Goal: Task Accomplishment & Management: Manage account settings

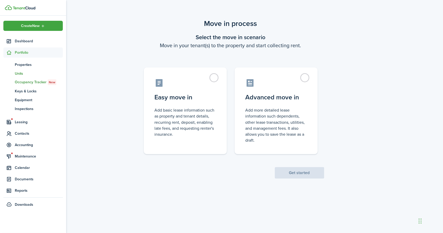
click at [22, 71] on span "Units" at bounding box center [39, 73] width 48 height 5
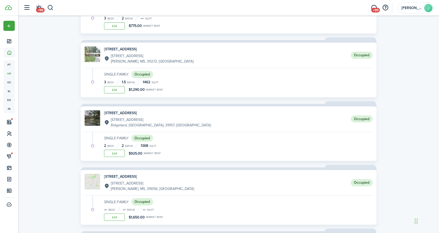
scroll to position [490, 0]
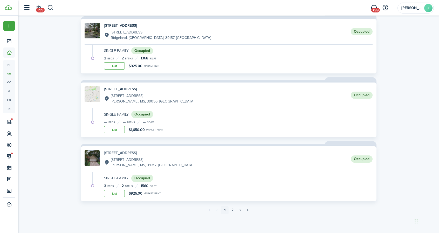
click at [125, 154] on h4 "[STREET_ADDRESS]" at bounding box center [148, 152] width 89 height 5
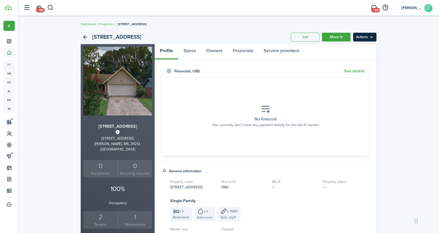
click at [368, 38] on menu-btn "Actions" at bounding box center [364, 37] width 23 height 9
click at [356, 46] on link "Edit property" at bounding box center [353, 48] width 45 height 9
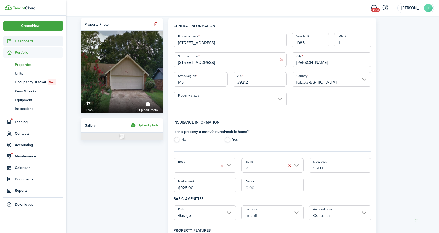
click at [29, 43] on span "Dashboard" at bounding box center [39, 40] width 48 height 5
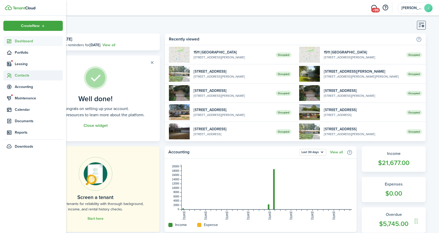
click at [25, 75] on span "Contacts" at bounding box center [39, 75] width 48 height 5
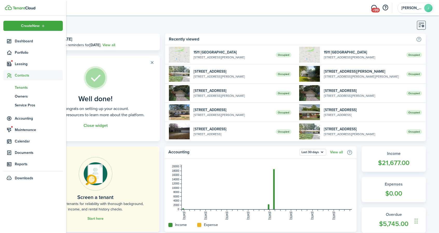
click at [22, 85] on span "Tenants" at bounding box center [39, 87] width 48 height 5
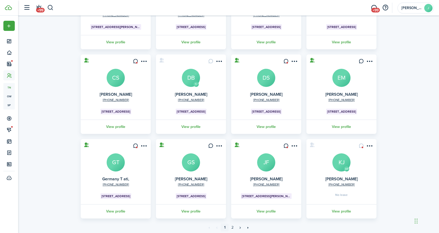
scroll to position [106, 0]
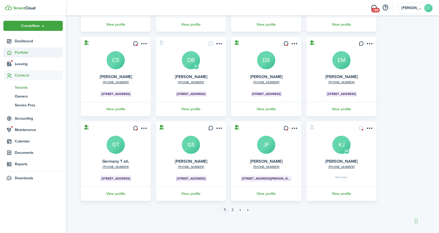
click at [27, 53] on span "Portfolio" at bounding box center [39, 52] width 48 height 5
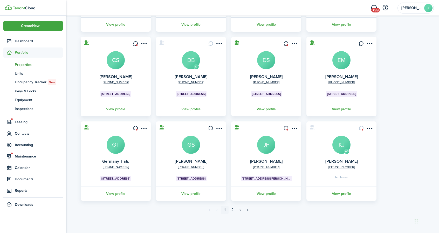
click at [23, 66] on span "Properties" at bounding box center [39, 64] width 48 height 5
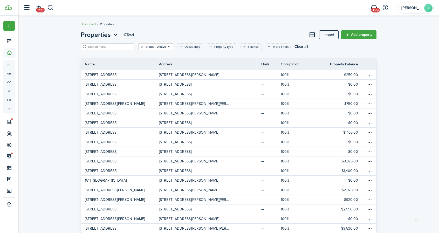
click at [192, 151] on p "[STREET_ADDRESS]" at bounding box center [175, 151] width 32 height 5
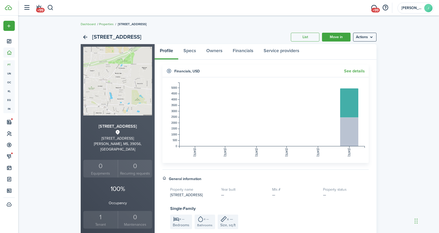
click at [110, 24] on link "Properties" at bounding box center [106, 24] width 15 height 5
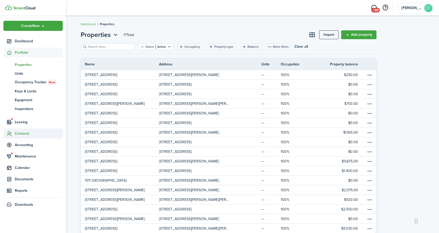
click at [28, 130] on span "Contacts" at bounding box center [32, 133] width 59 height 10
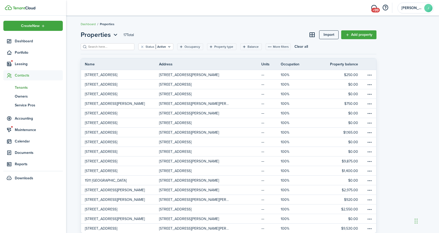
click at [22, 88] on span "Tenants" at bounding box center [39, 87] width 48 height 5
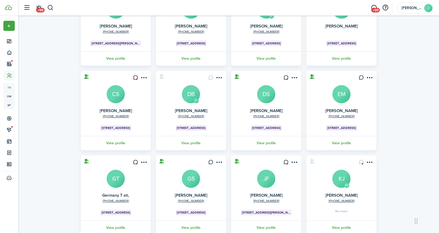
scroll to position [106, 0]
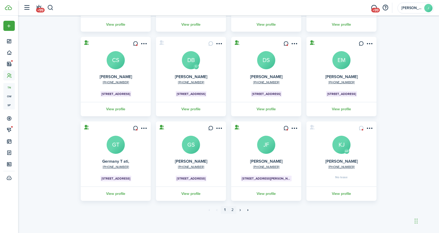
click at [233, 209] on link "2" at bounding box center [233, 210] width 8 height 8
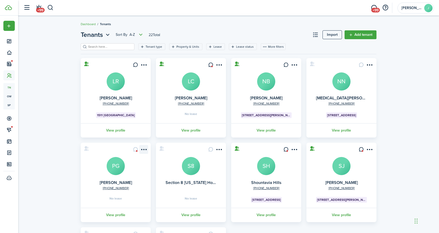
click at [146, 149] on menu-btn-icon "Open menu" at bounding box center [143, 149] width 9 height 9
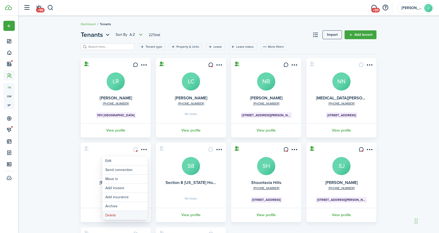
click at [120, 213] on button "Delete" at bounding box center [124, 215] width 45 height 9
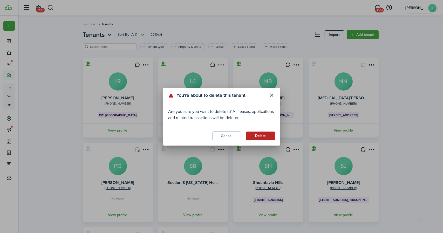
click at [252, 135] on button "Delete" at bounding box center [260, 136] width 29 height 9
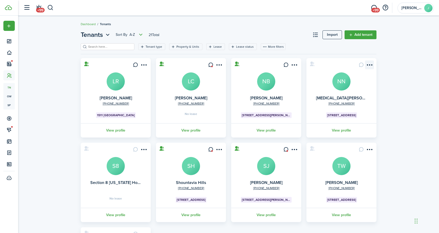
click at [371, 65] on menu-btn-icon "Open menu" at bounding box center [369, 64] width 9 height 9
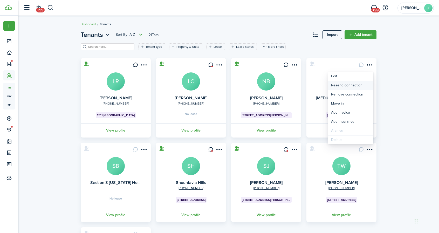
click at [356, 84] on button "Resend connection" at bounding box center [350, 85] width 45 height 9
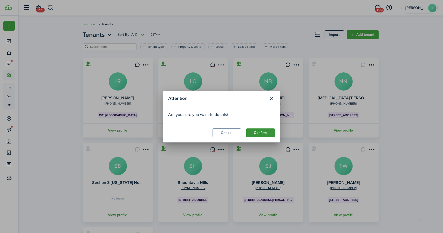
click at [264, 132] on button "Confirm" at bounding box center [260, 132] width 29 height 9
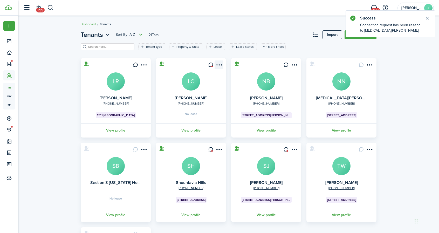
click at [219, 65] on menu-btn-icon "Open menu" at bounding box center [219, 64] width 9 height 9
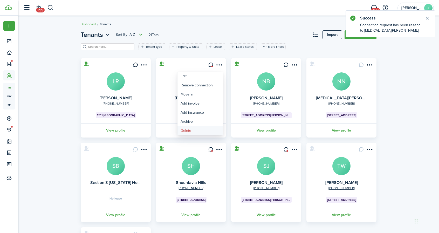
click at [204, 131] on button "Delete" at bounding box center [199, 130] width 45 height 9
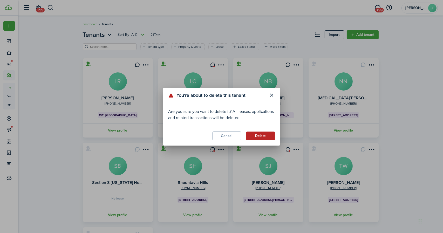
click at [255, 133] on button "Delete" at bounding box center [260, 136] width 29 height 9
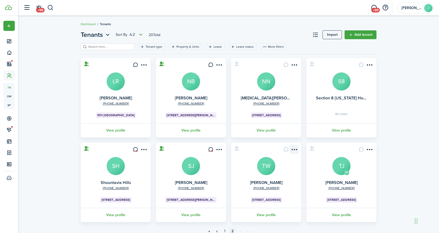
click at [296, 150] on menu-btn-icon "Open menu" at bounding box center [294, 149] width 9 height 9
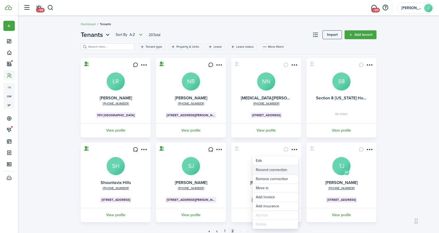
click at [278, 167] on button "Resend connection" at bounding box center [275, 170] width 45 height 9
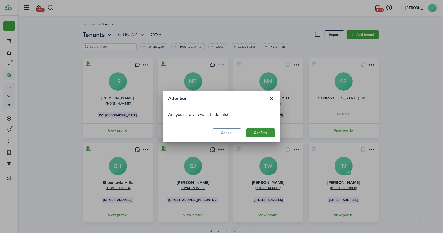
click at [269, 132] on button "Confirm" at bounding box center [260, 132] width 29 height 9
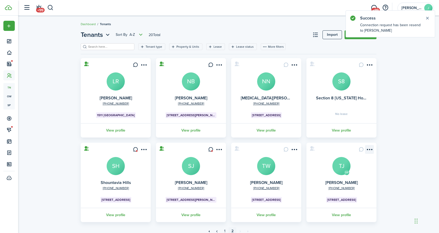
click at [371, 149] on menu-btn-icon "Open menu" at bounding box center [369, 149] width 9 height 9
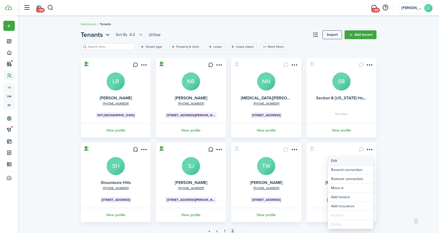
click at [334, 159] on link "Edit" at bounding box center [350, 160] width 45 height 9
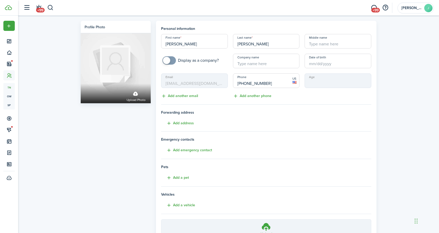
drag, startPoint x: 255, startPoint y: 46, endPoint x: 223, endPoint y: 42, distance: 32.0
click at [224, 44] on div "First name [PERSON_NAME] Last name [PERSON_NAME] Middle name Display as a compa…" at bounding box center [266, 66] width 215 height 65
drag, startPoint x: 269, startPoint y: 63, endPoint x: 258, endPoint y: 59, distance: 11.0
click at [255, 60] on input "Company name" at bounding box center [266, 61] width 67 height 15
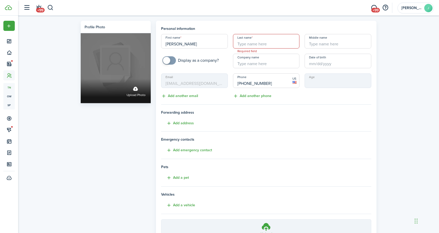
drag, startPoint x: 191, startPoint y: 42, endPoint x: 142, endPoint y: 36, distance: 49.4
click at [142, 36] on div "Profile photo Upload photo Personal information First name [PERSON_NAME] Last n…" at bounding box center [228, 145] width 301 height 249
drag, startPoint x: 271, startPoint y: 85, endPoint x: 125, endPoint y: 60, distance: 148.0
click at [125, 60] on div "Profile photo Upload photo Personal information First name Required field Last …" at bounding box center [228, 145] width 301 height 249
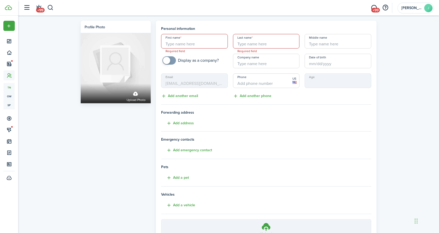
click at [386, 115] on div "Profile photo Upload photo Personal information First name Required field Last …" at bounding box center [228, 144] width 421 height 257
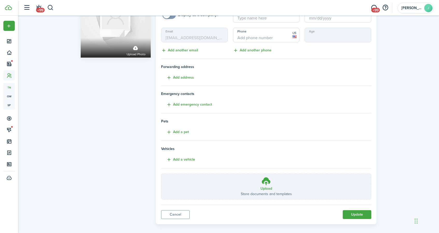
scroll to position [50, 0]
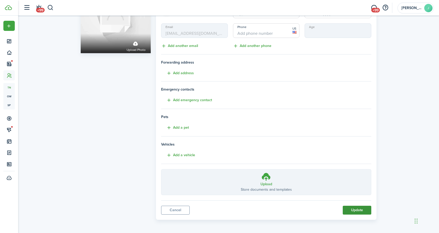
click at [350, 208] on button "Update" at bounding box center [357, 210] width 29 height 9
click at [181, 207] on link "Cancel" at bounding box center [175, 210] width 29 height 9
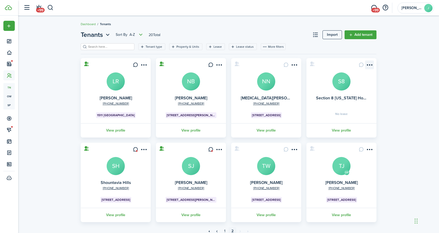
drag, startPoint x: 376, startPoint y: 64, endPoint x: 373, endPoint y: 64, distance: 2.9
click at [375, 64] on card "Section 8 [US_STATE] Housing Authority S8 No lease View profile" at bounding box center [341, 97] width 70 height 79
click at [372, 64] on menu-btn-icon "Open menu" at bounding box center [369, 64] width 9 height 9
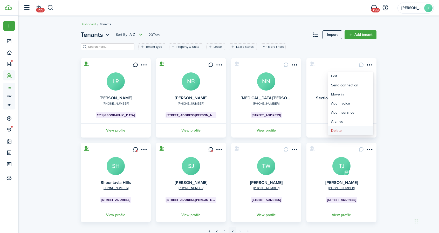
click at [349, 128] on button "Delete" at bounding box center [350, 130] width 45 height 9
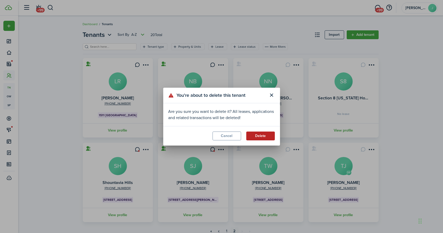
click at [255, 137] on button "Delete" at bounding box center [260, 136] width 29 height 9
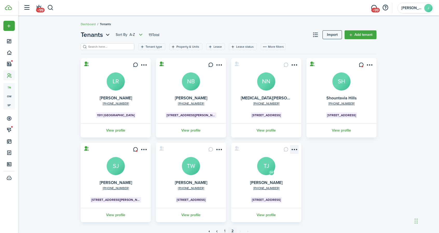
click at [292, 148] on menu-btn-icon "Open menu" at bounding box center [294, 149] width 9 height 9
click at [377, 11] on span "+99" at bounding box center [375, 10] width 9 height 5
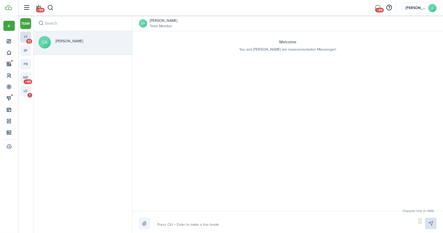
click at [30, 42] on span "13" at bounding box center [29, 41] width 6 height 5
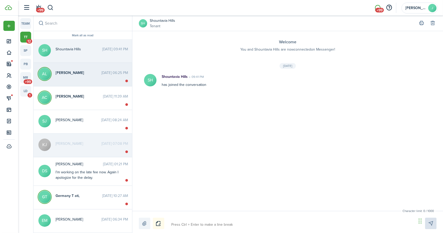
click at [125, 80] on icon at bounding box center [126, 81] width 3 height 3
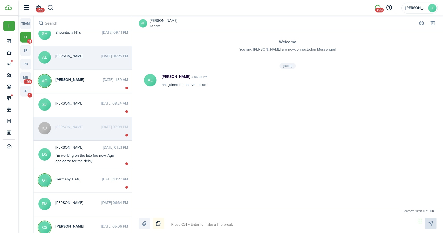
scroll to position [26, 0]
